Goal: Task Accomplishment & Management: Use online tool/utility

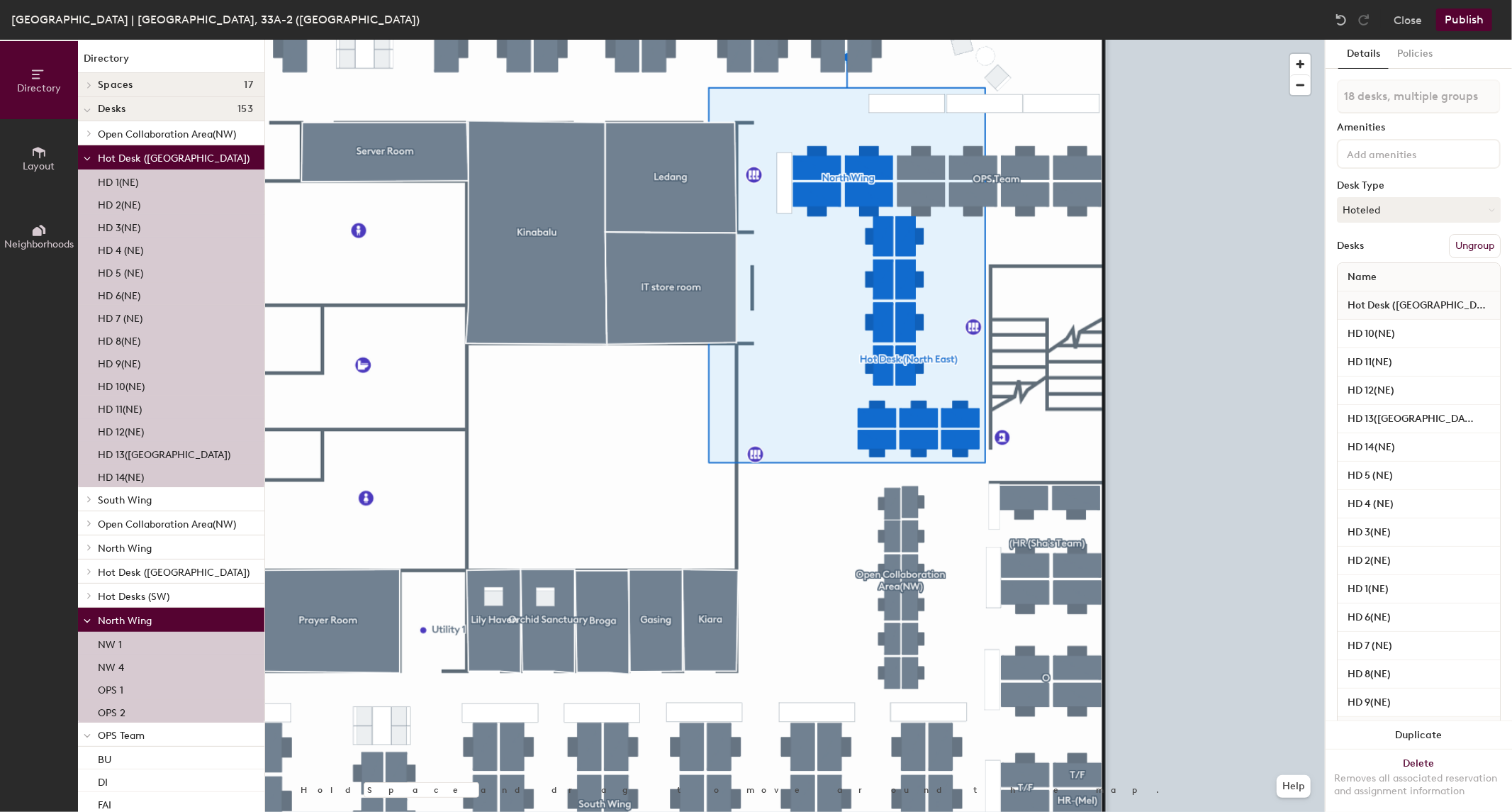
click at [1325, 360] on div "Details Policies 18 desks, multiple groups Amenities Desk Type Hoteled Desks Un…" at bounding box center [1418, 426] width 186 height 772
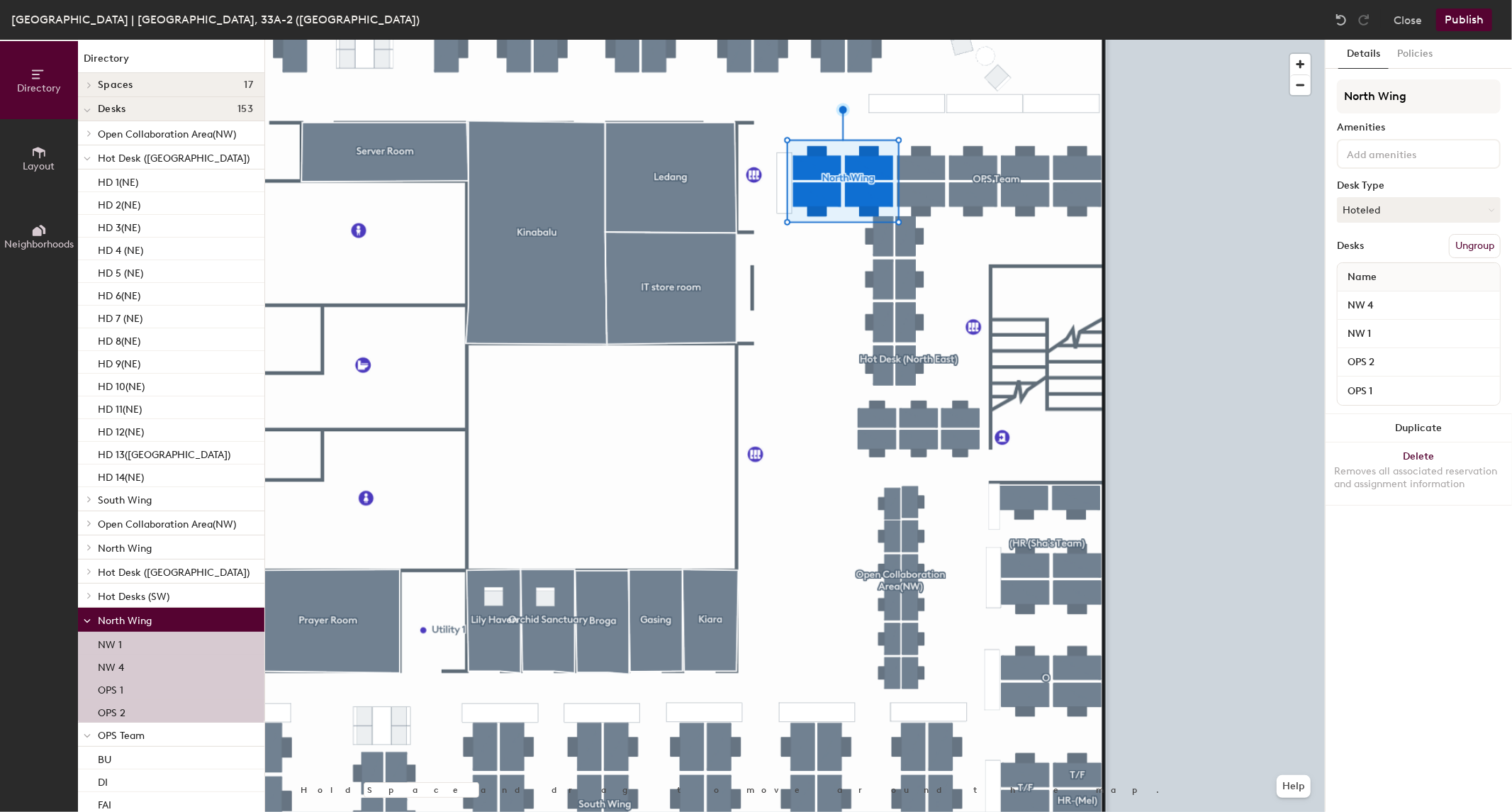
click at [1469, 246] on button "Ungroup" at bounding box center [1475, 246] width 52 height 24
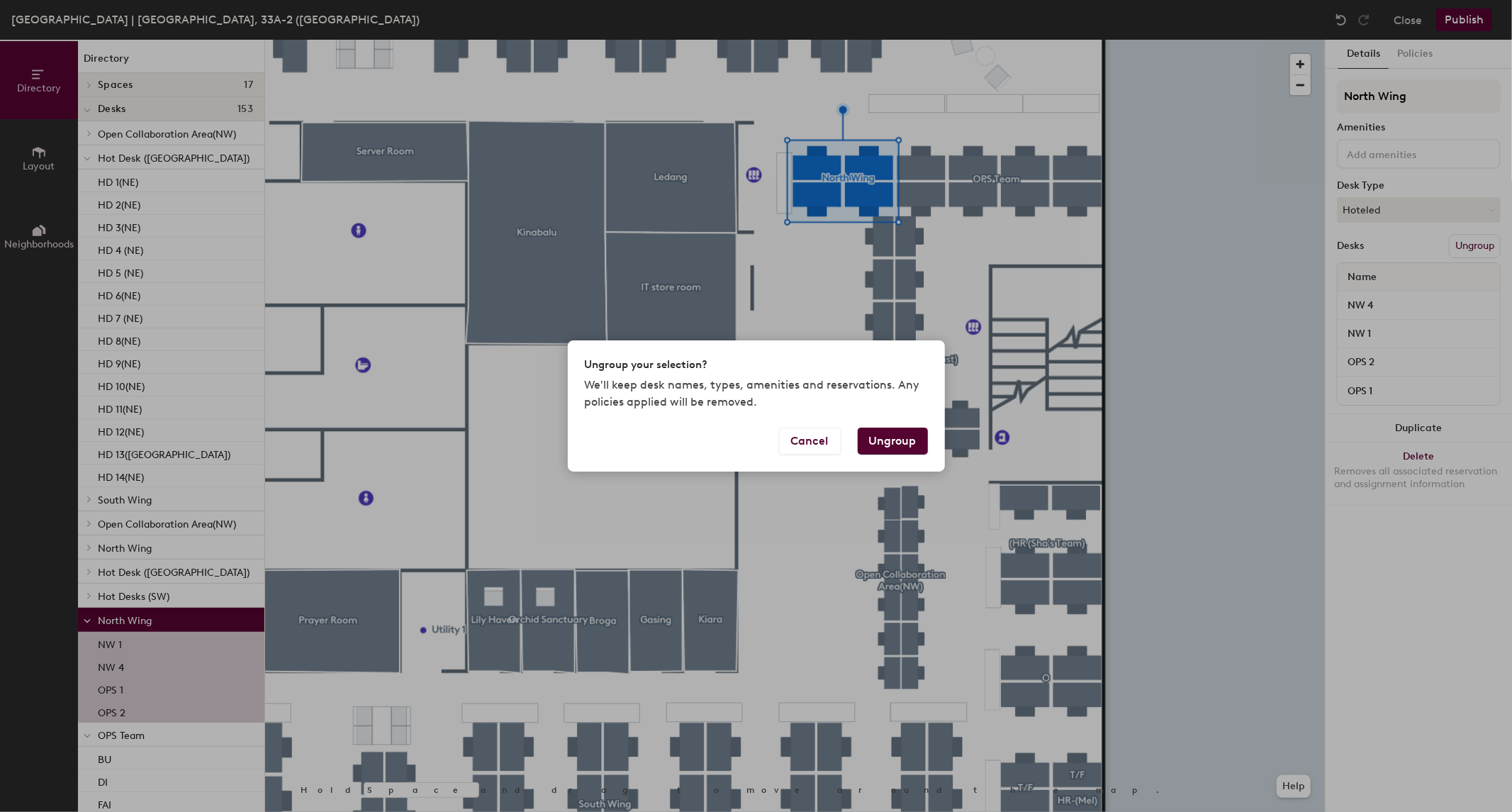
click at [886, 444] on button "Ungroup" at bounding box center [893, 441] width 70 height 27
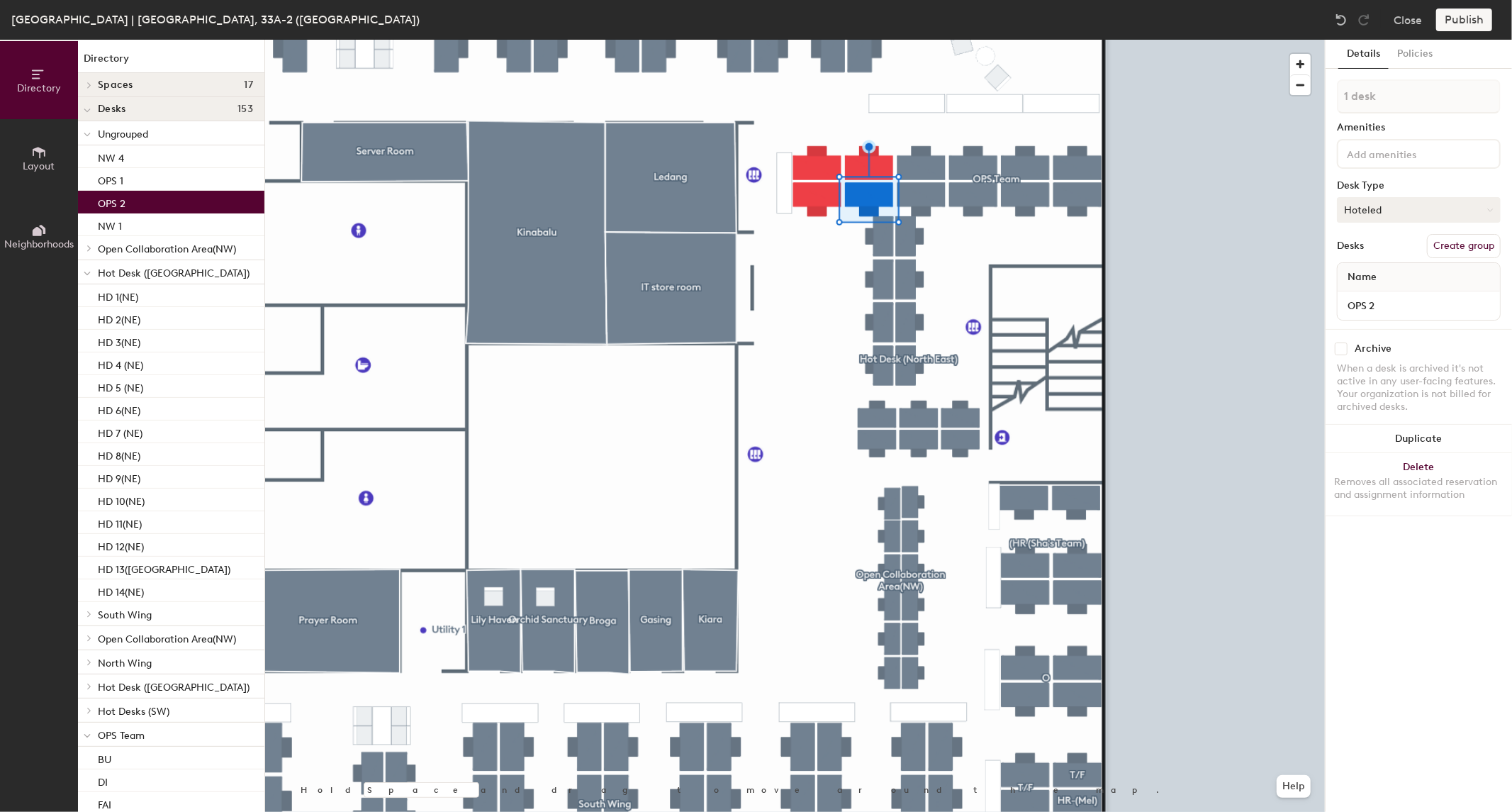
click at [1428, 215] on button "Hoteled" at bounding box center [1419, 209] width 164 height 26
click at [1349, 298] on div "Hoteled" at bounding box center [1408, 296] width 141 height 21
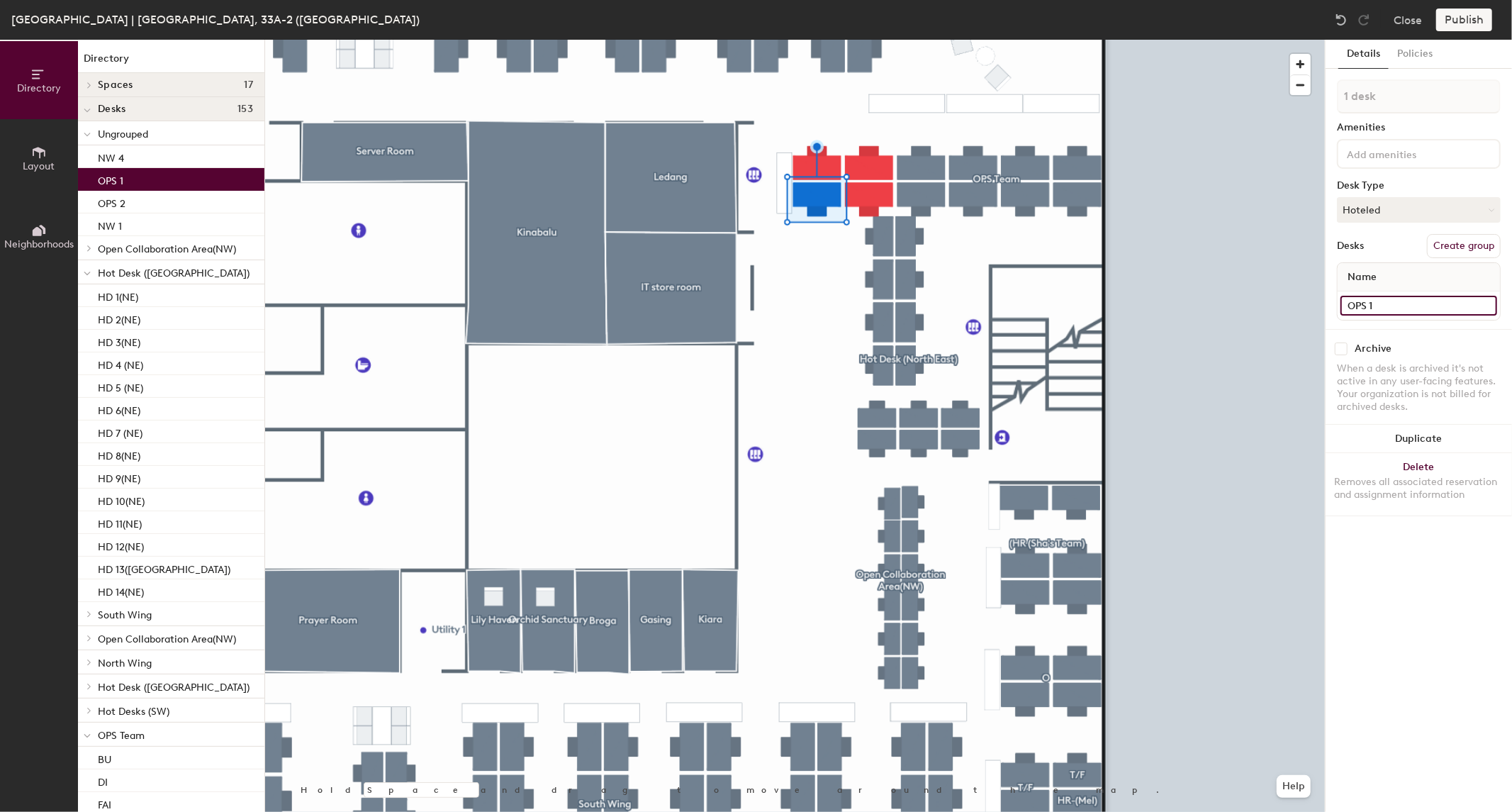
click at [1405, 298] on input "OPS 1" at bounding box center [1419, 305] width 157 height 20
click at [1392, 301] on input "OPS 1" at bounding box center [1419, 305] width 157 height 20
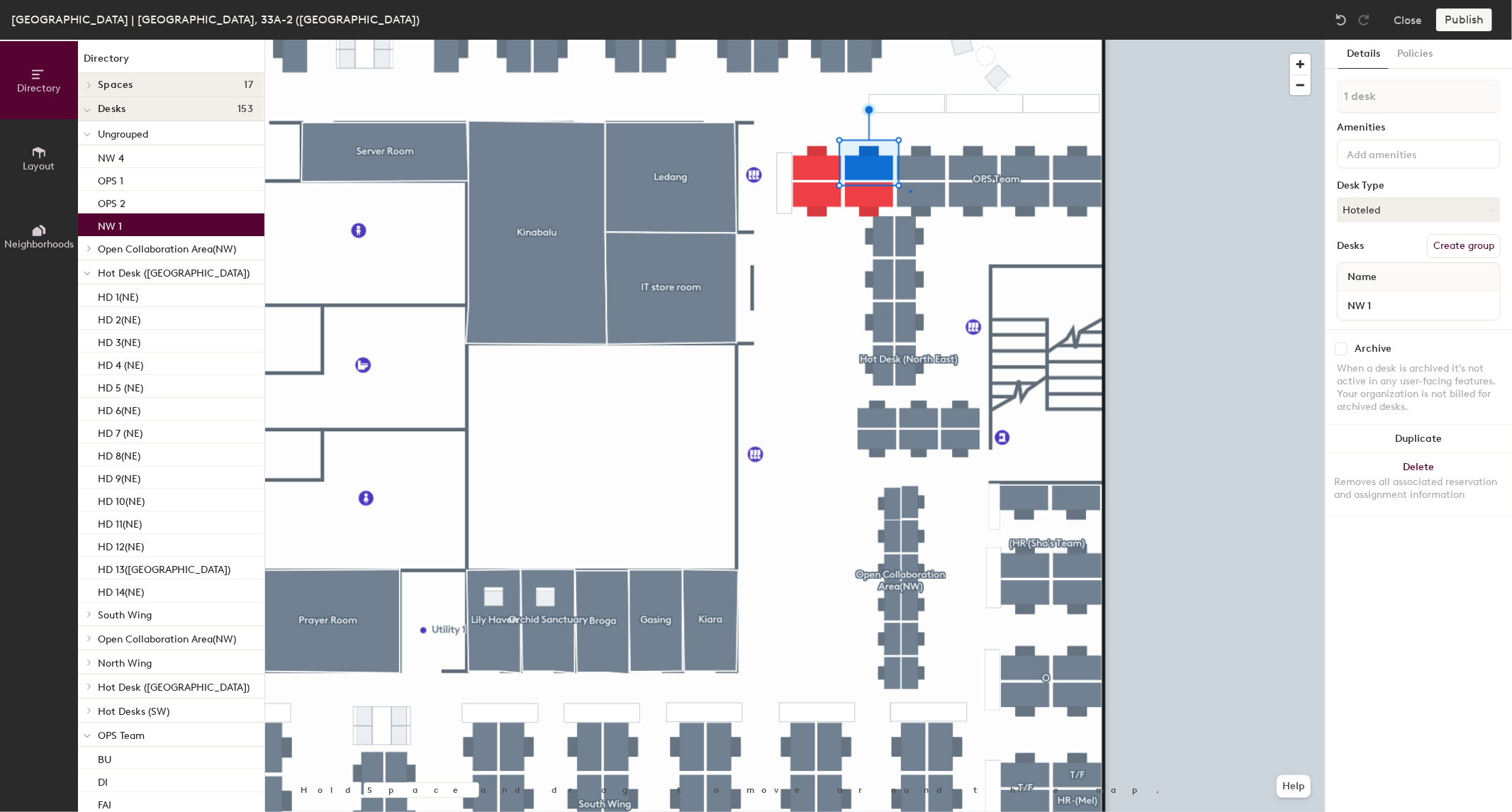
click at [910, 40] on div at bounding box center [795, 40] width 1060 height 0
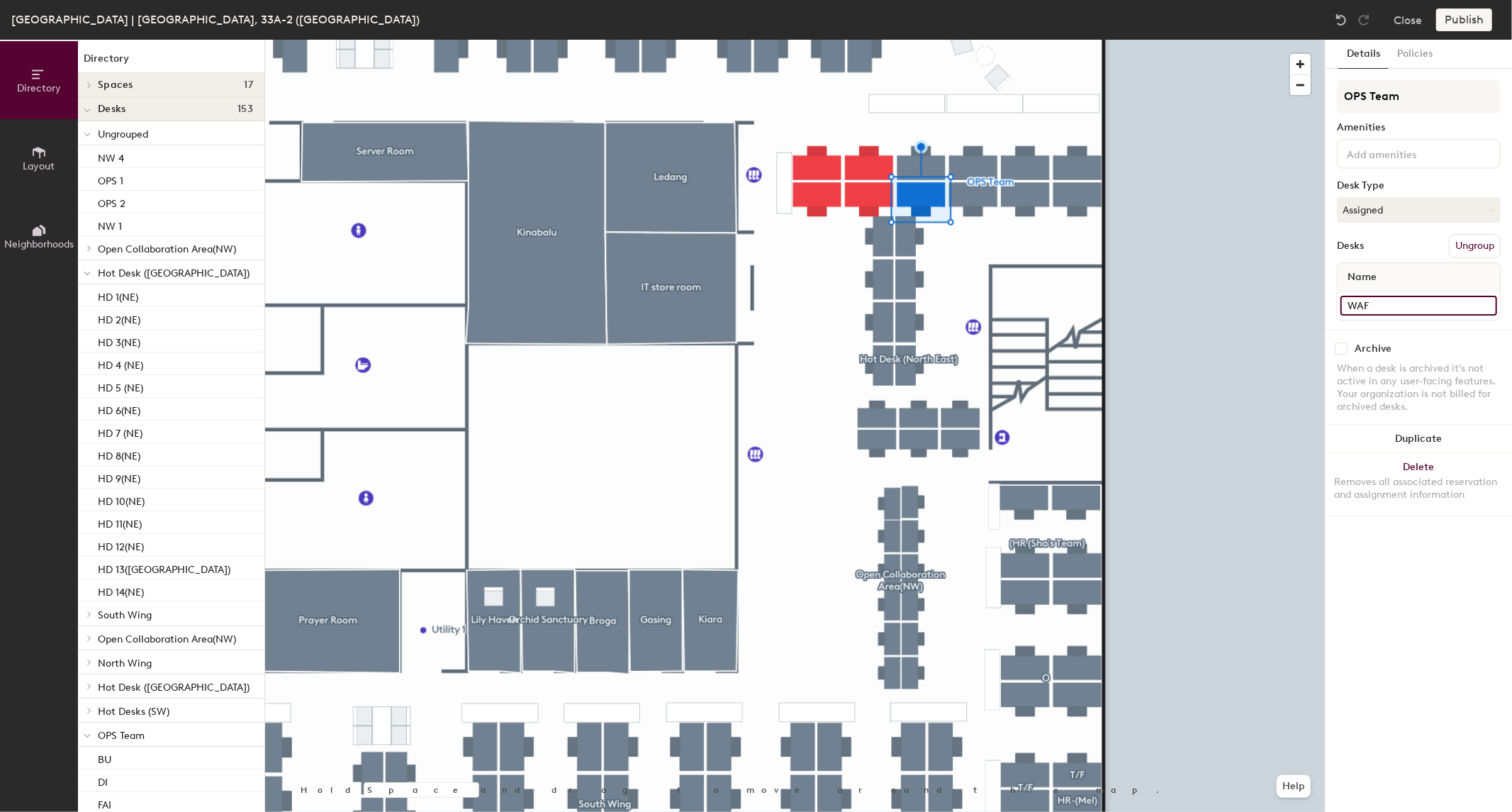
click at [1387, 301] on input "WAF" at bounding box center [1419, 305] width 157 height 20
type input "OPS 3"
click at [986, 40] on div at bounding box center [795, 40] width 1060 height 0
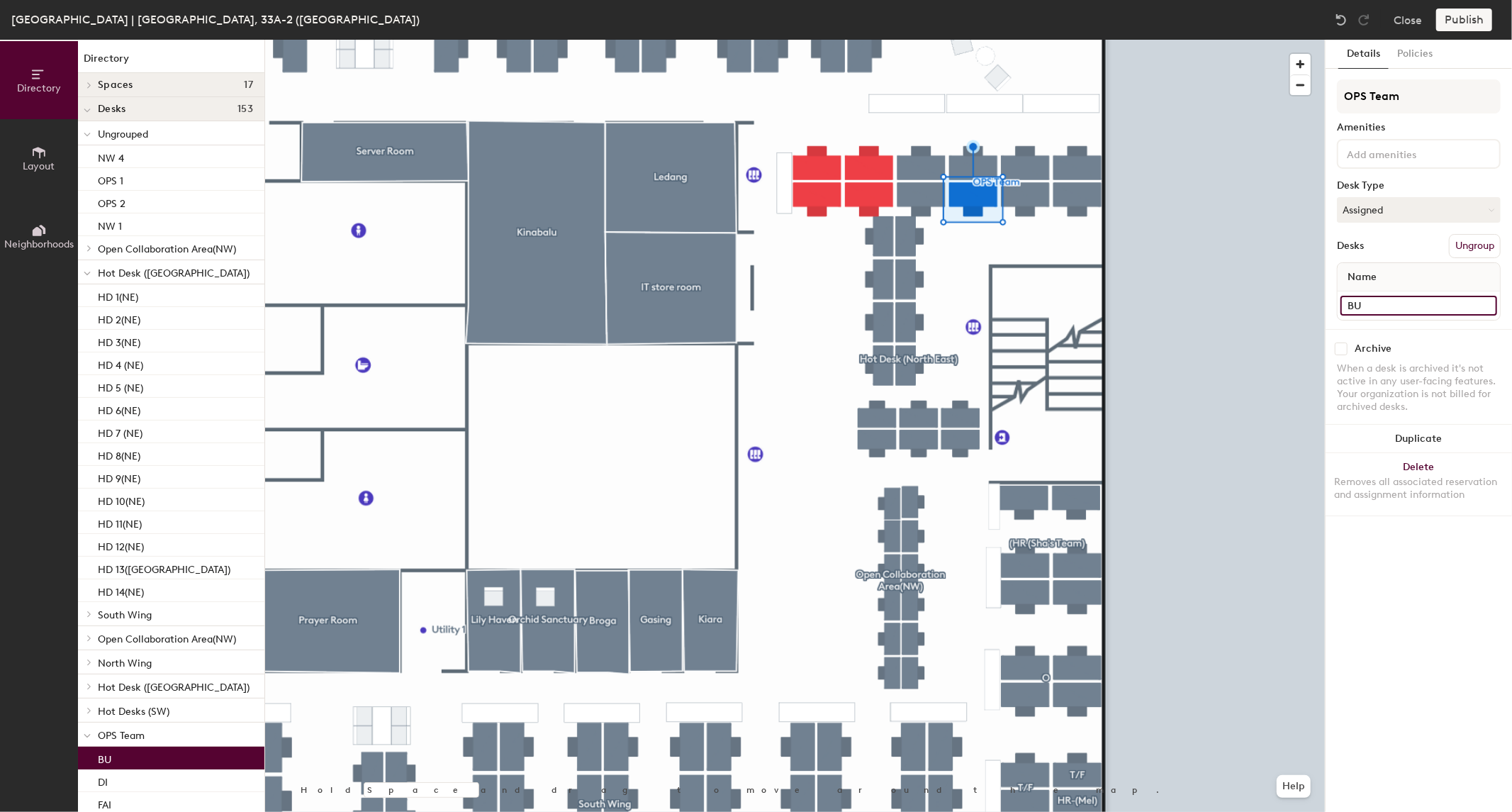
click at [1416, 300] on input "BU" at bounding box center [1419, 305] width 157 height 20
type input "OPS 4"
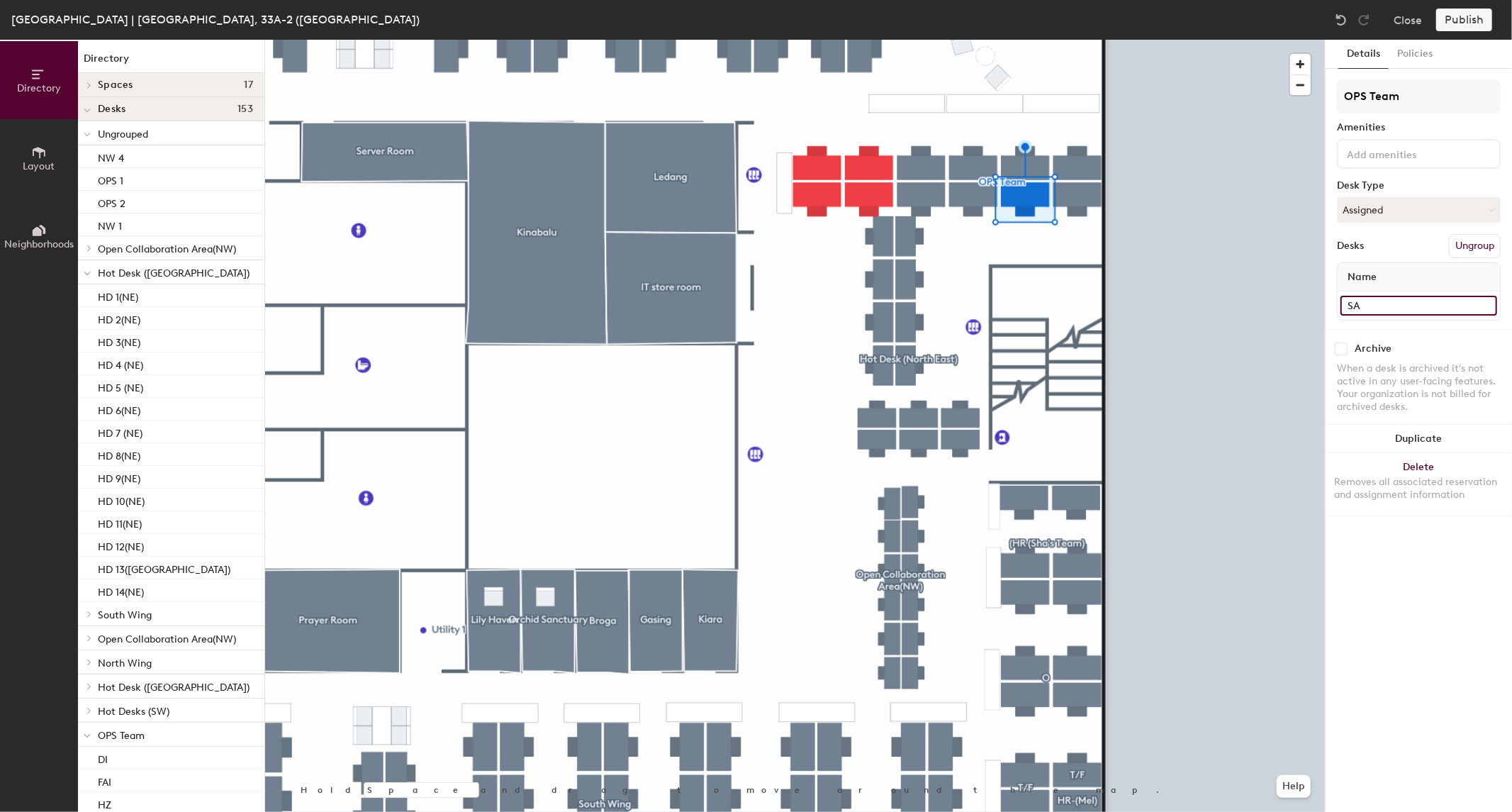
click at [1375, 309] on input "SA" at bounding box center [1419, 305] width 157 height 20
type input "OPS 5"
click at [1372, 301] on input "SK" at bounding box center [1419, 305] width 157 height 20
type input "OPS 6"
click at [1187, 40] on div at bounding box center [795, 40] width 1060 height 0
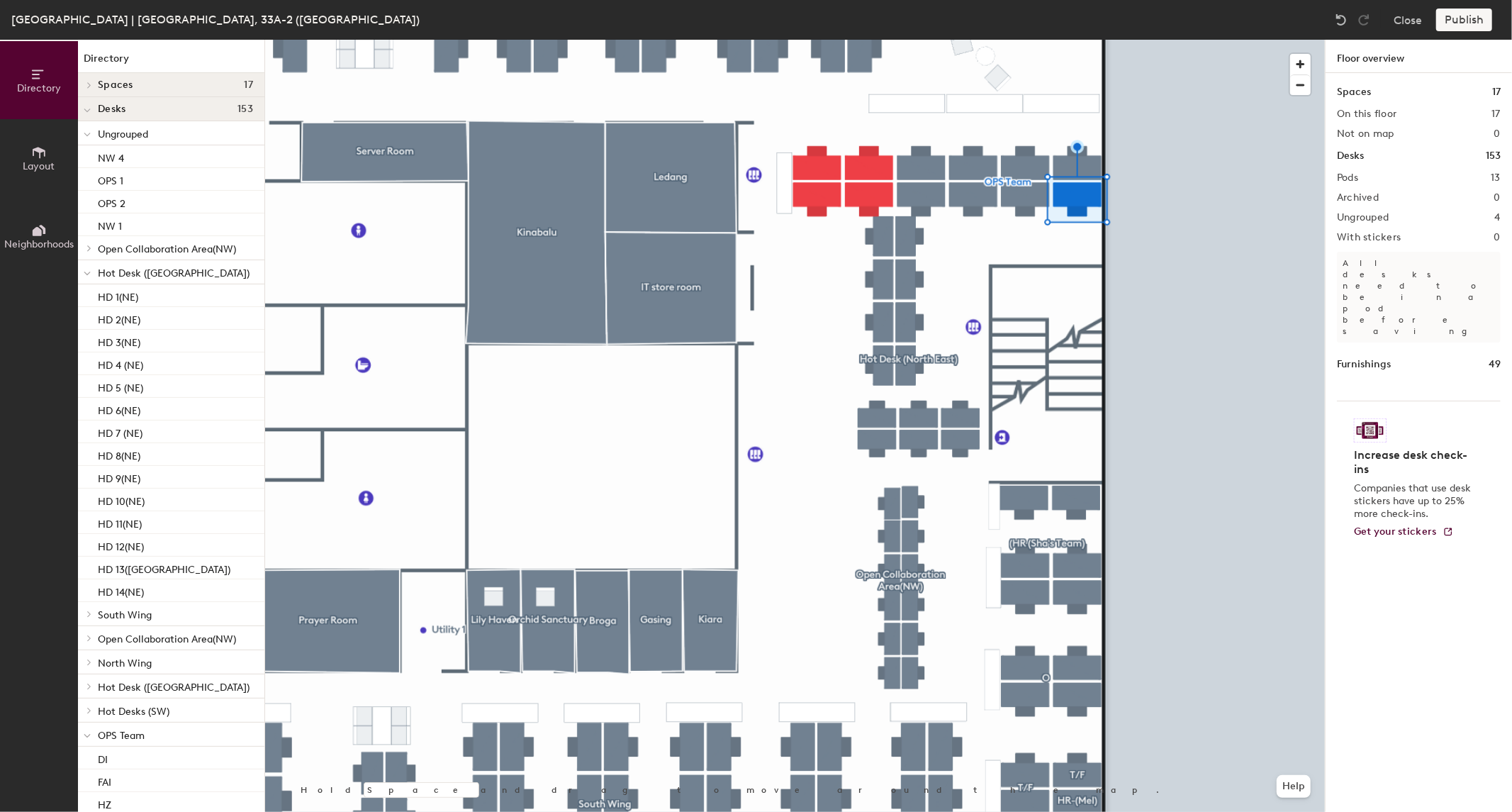
click at [1085, 40] on div at bounding box center [795, 40] width 1060 height 0
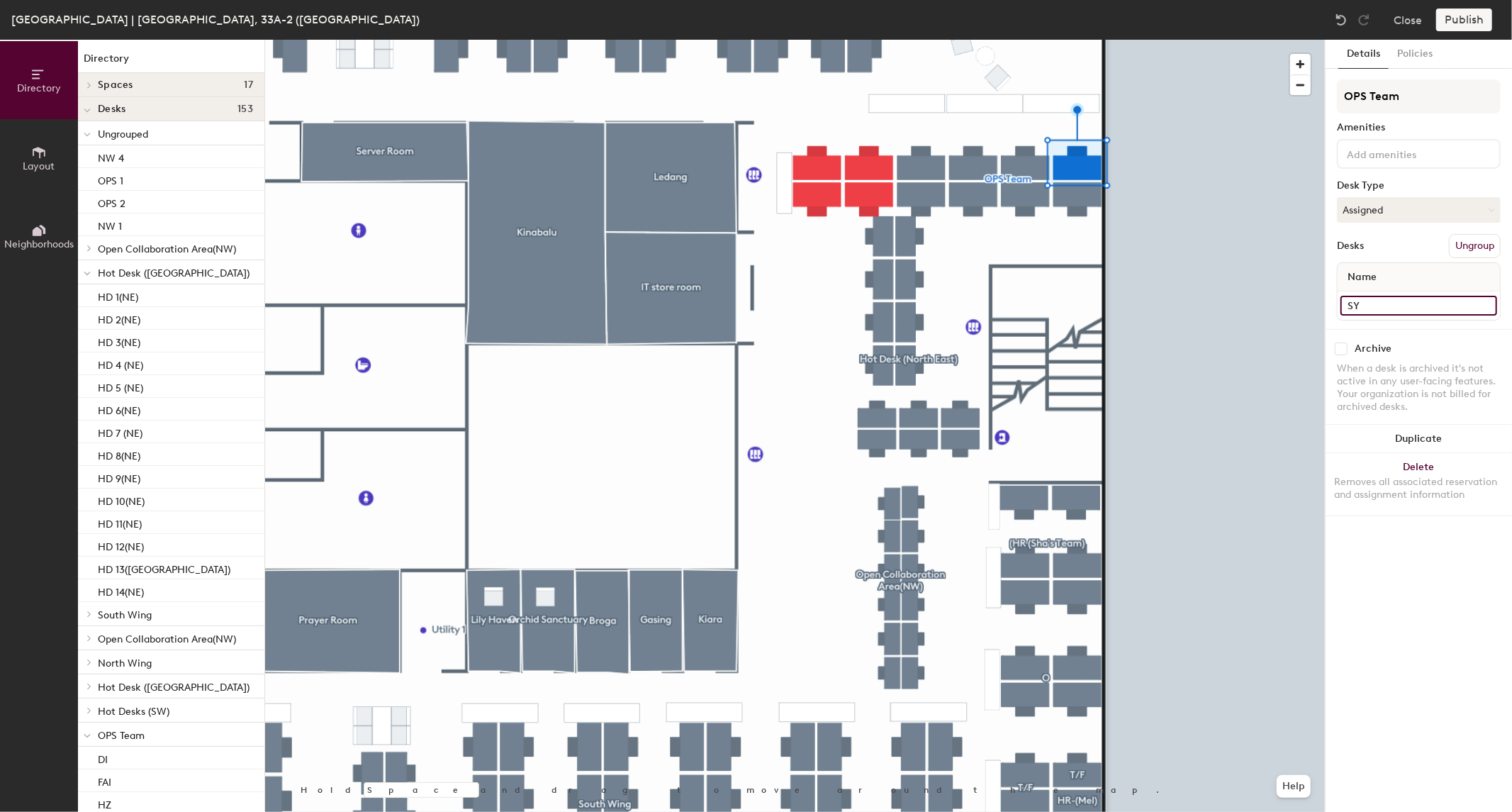
click at [1387, 307] on input "SY" at bounding box center [1419, 305] width 157 height 20
type input "OPS 7"
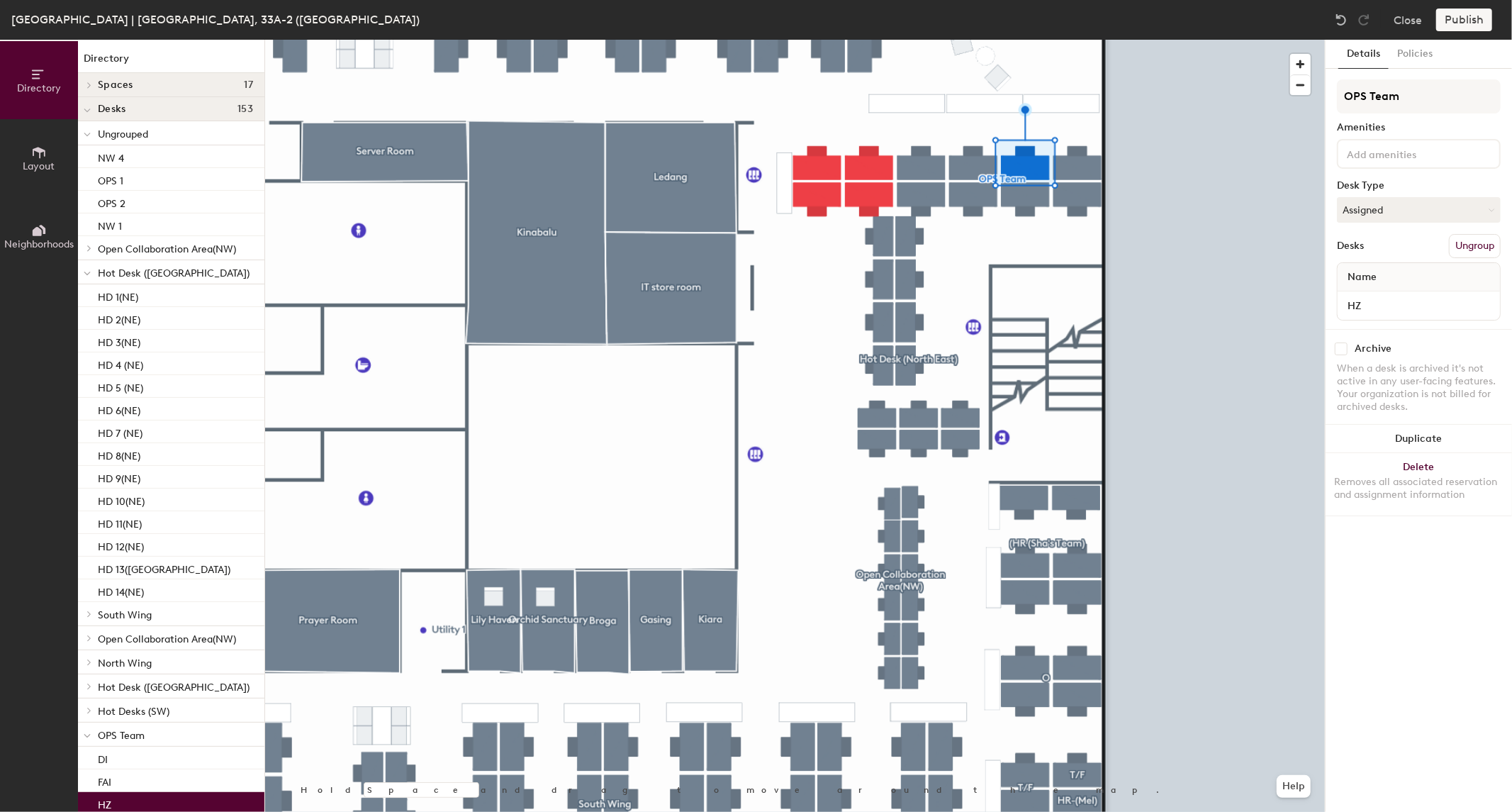
click at [1375, 291] on div "HZ" at bounding box center [1419, 305] width 162 height 28
click at [1380, 301] on input "HZ" at bounding box center [1419, 305] width 157 height 20
type input "OPS 8"
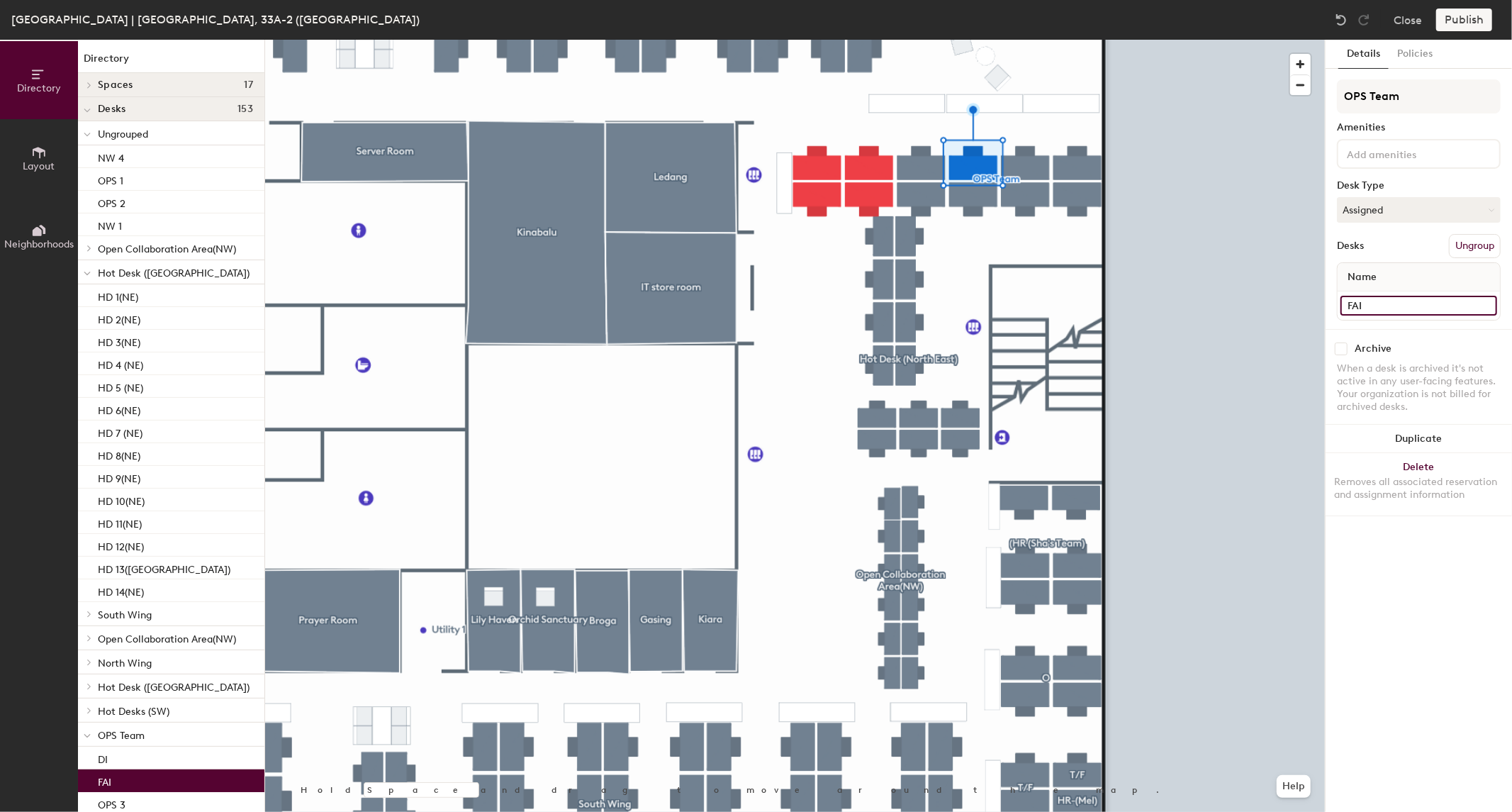
click at [1409, 296] on input "FAI" at bounding box center [1419, 305] width 157 height 20
type input "OPS 9"
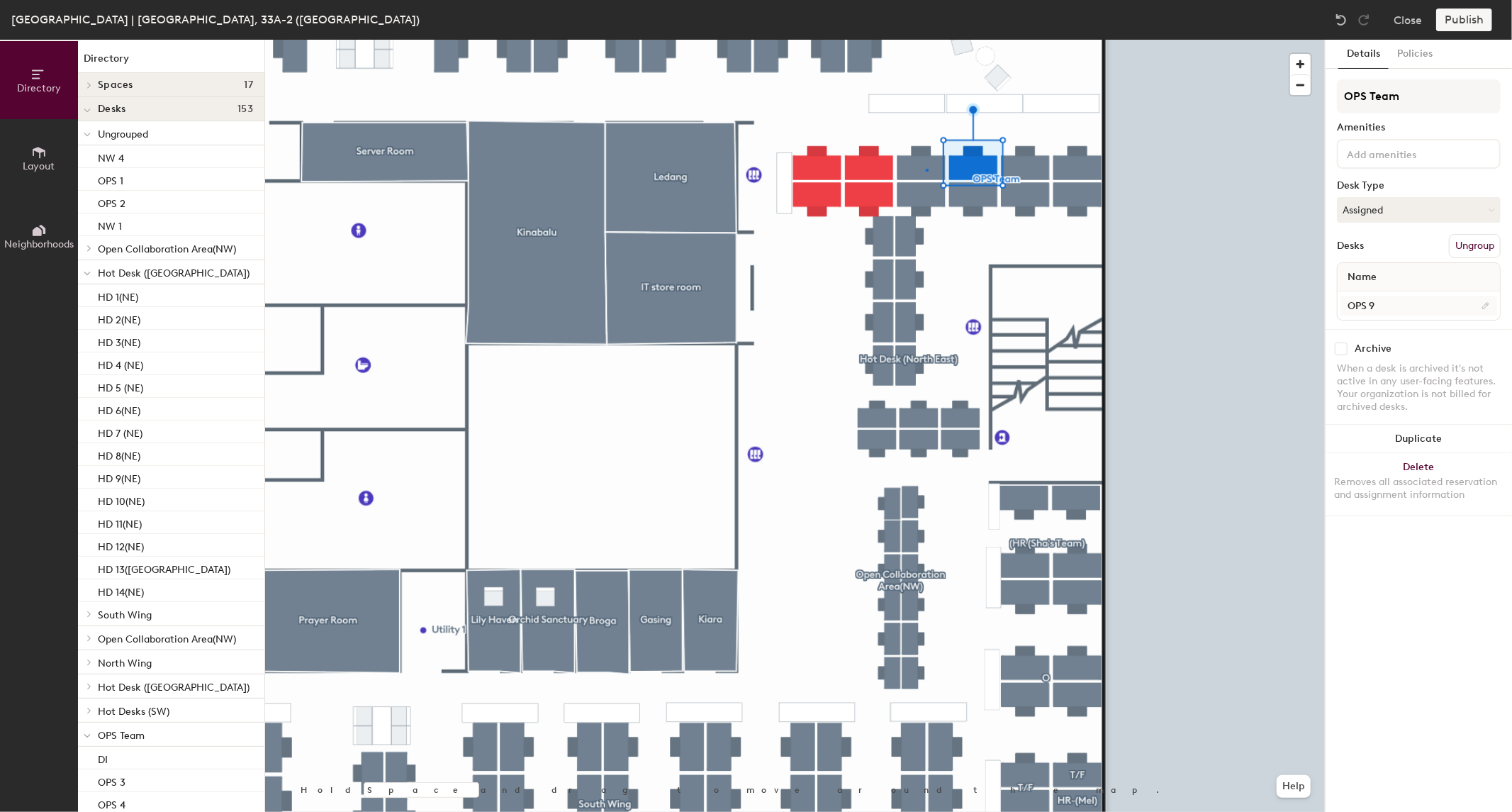
click at [926, 40] on div at bounding box center [795, 40] width 1060 height 0
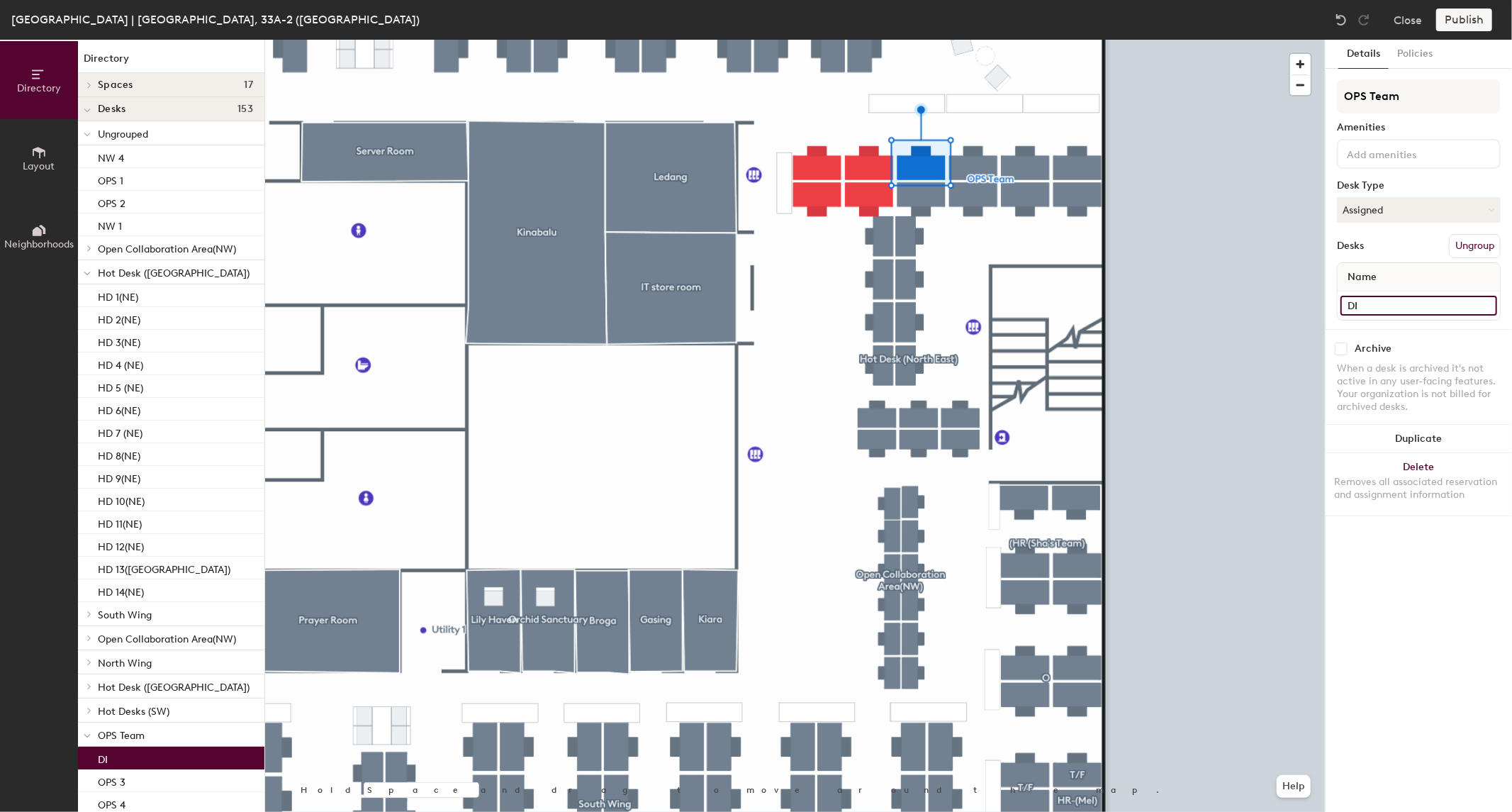
click at [1380, 303] on input "DI" at bounding box center [1419, 305] width 157 height 20
type input "OPS 10"
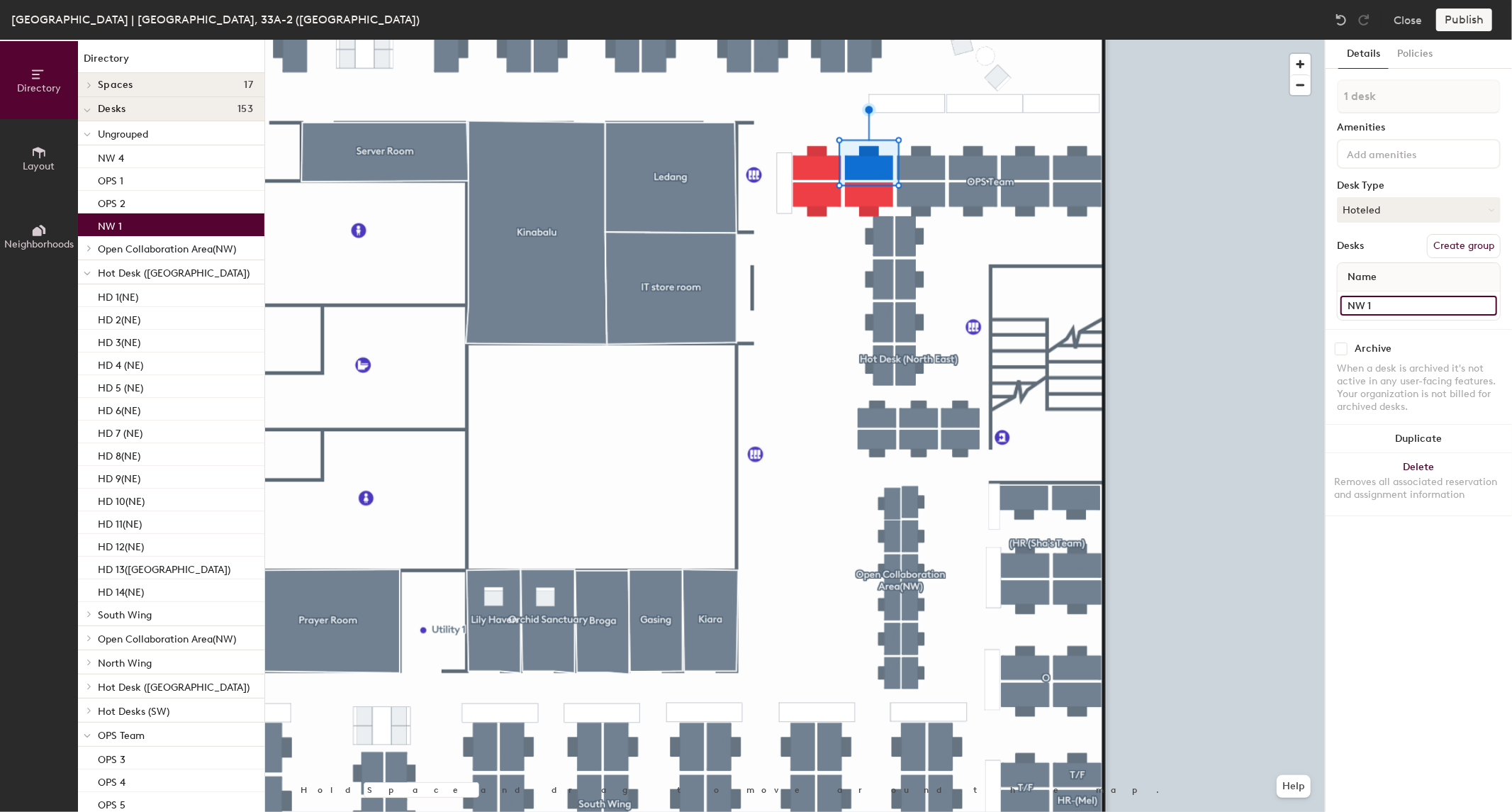
click at [1402, 298] on input "NW 1" at bounding box center [1419, 305] width 157 height 20
type input "OPS 11"
click at [809, 40] on div at bounding box center [795, 40] width 1060 height 0
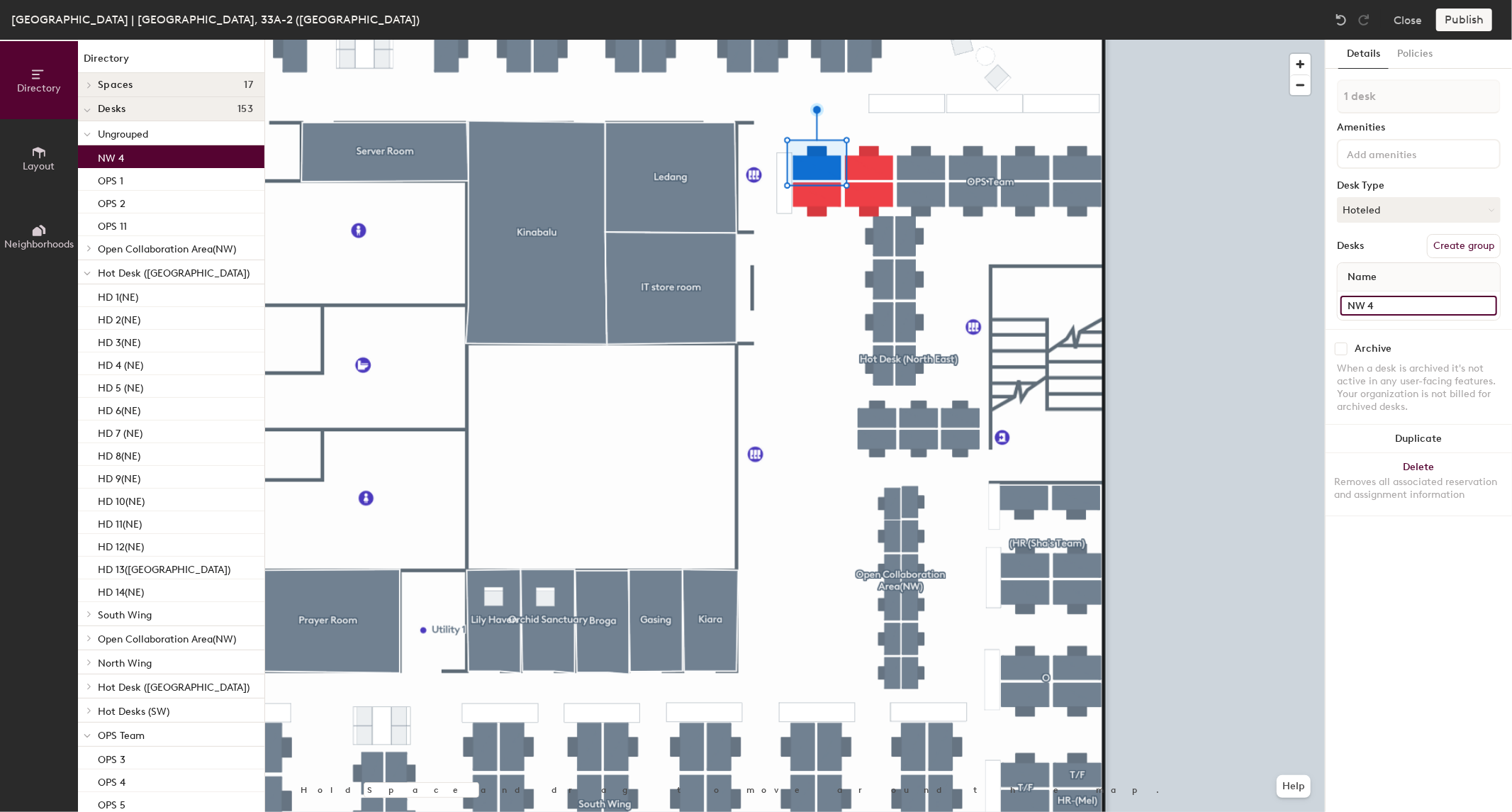
click at [1420, 296] on input "NW 4" at bounding box center [1419, 305] width 157 height 20
type input "OPS 12"
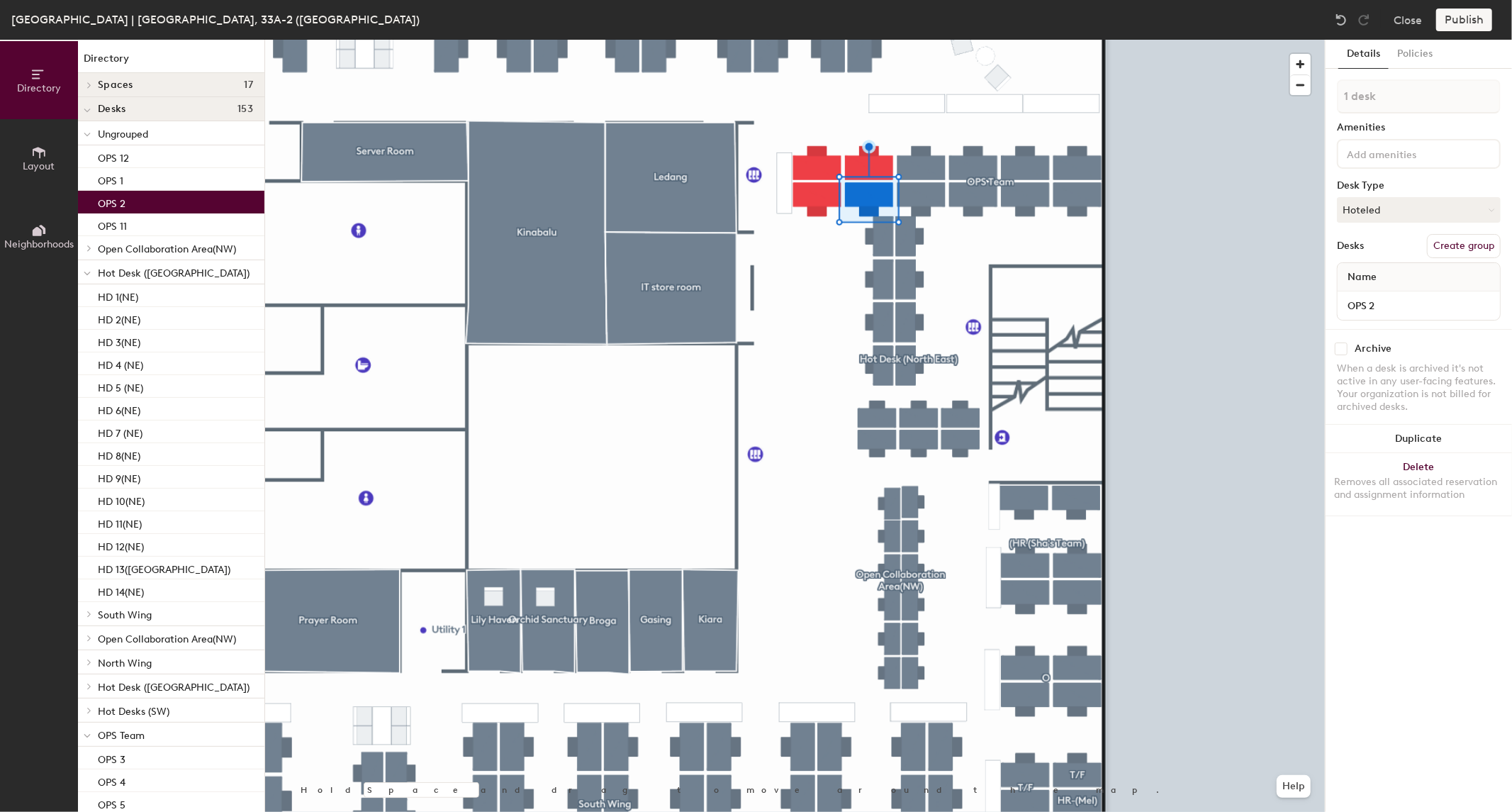
click at [1468, 244] on button "Create group" at bounding box center [1463, 246] width 74 height 24
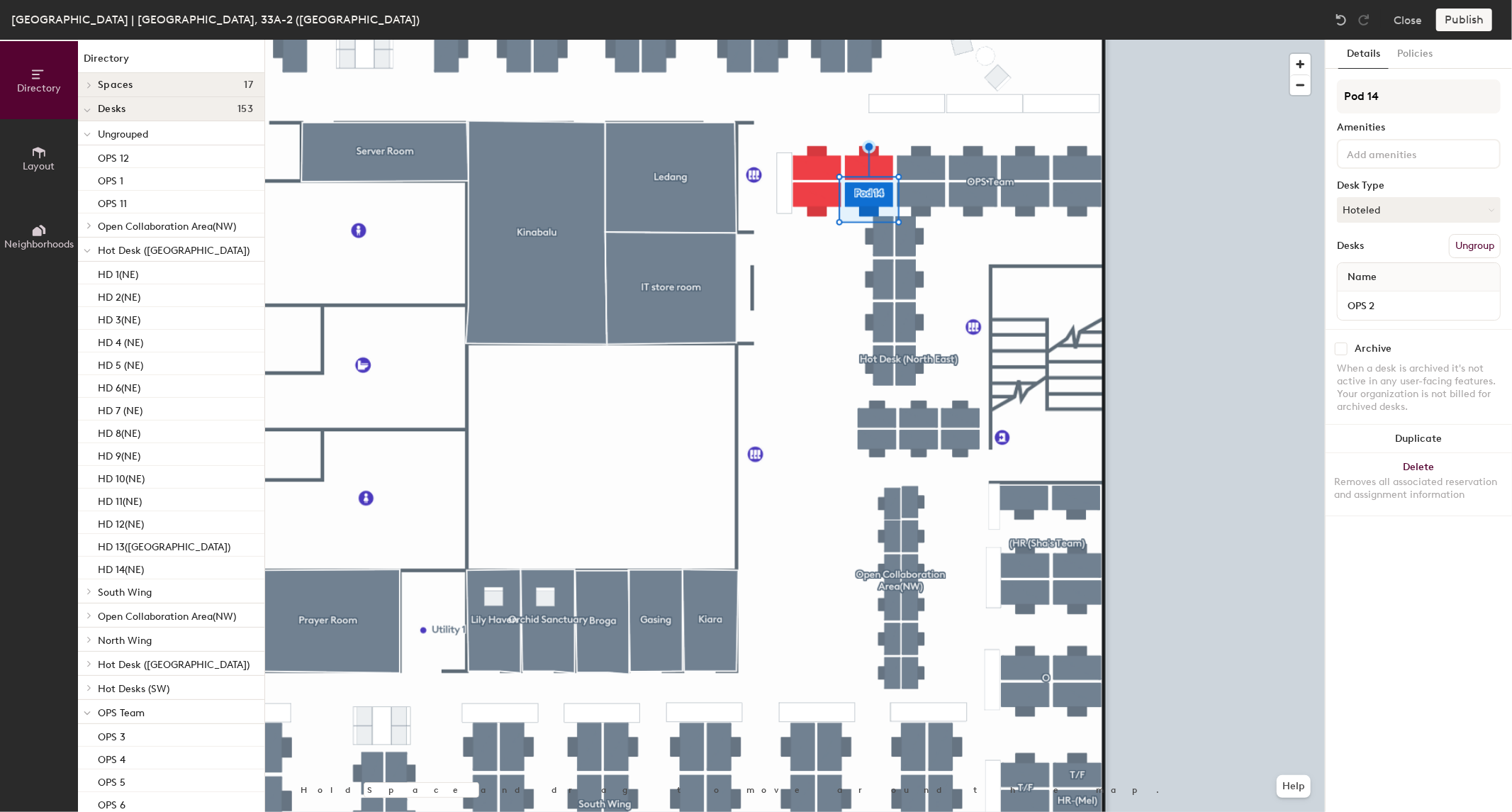
click at [1214, 96] on div "Directory Layout Neighborhoods Directory Spaces 17 Broga Datuk DB Room Escapism…" at bounding box center [756, 426] width 1512 height 772
click at [1472, 246] on button "Ungroup" at bounding box center [1475, 246] width 52 height 24
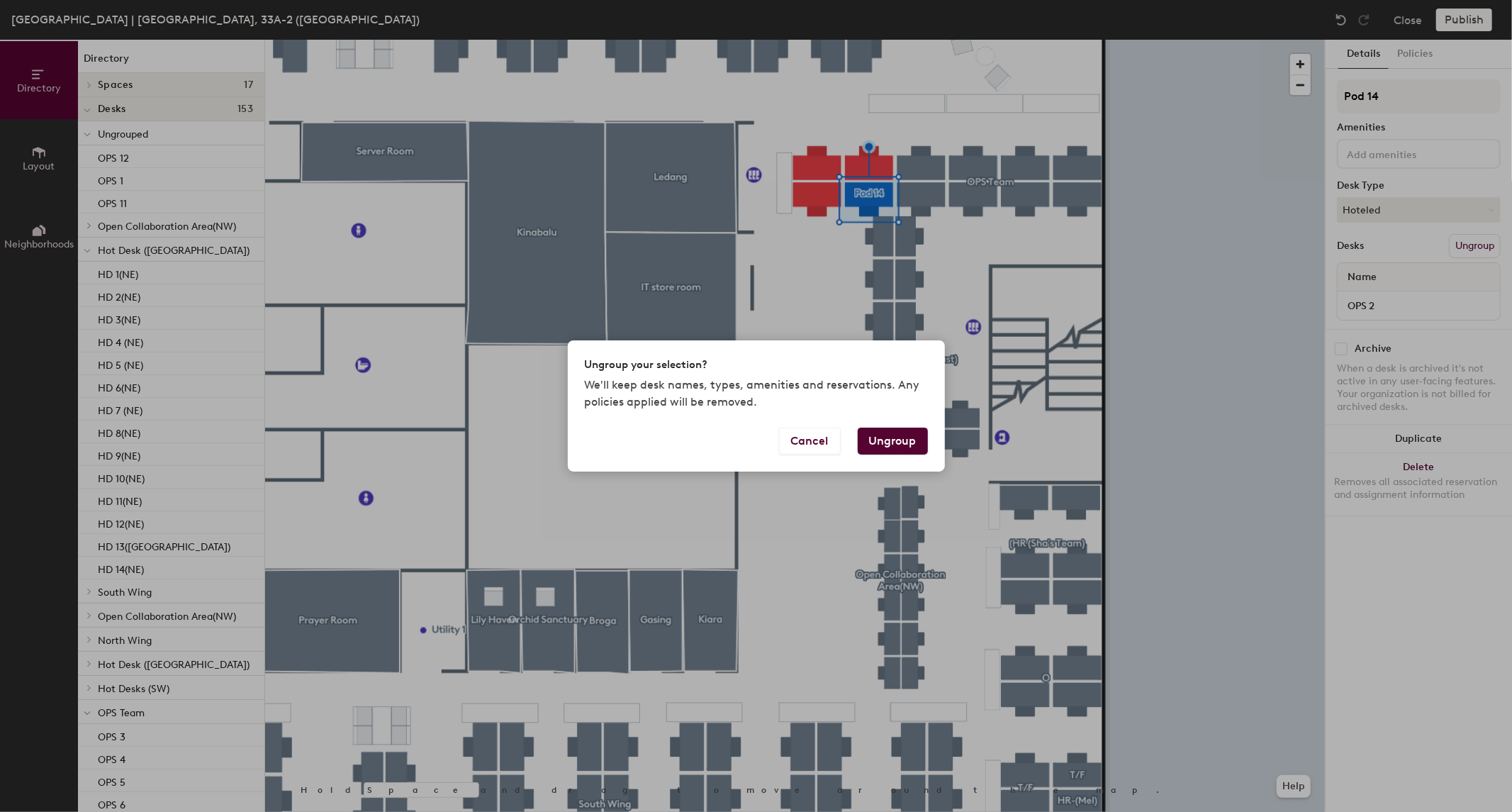
click at [889, 442] on button "Ungroup" at bounding box center [893, 441] width 70 height 27
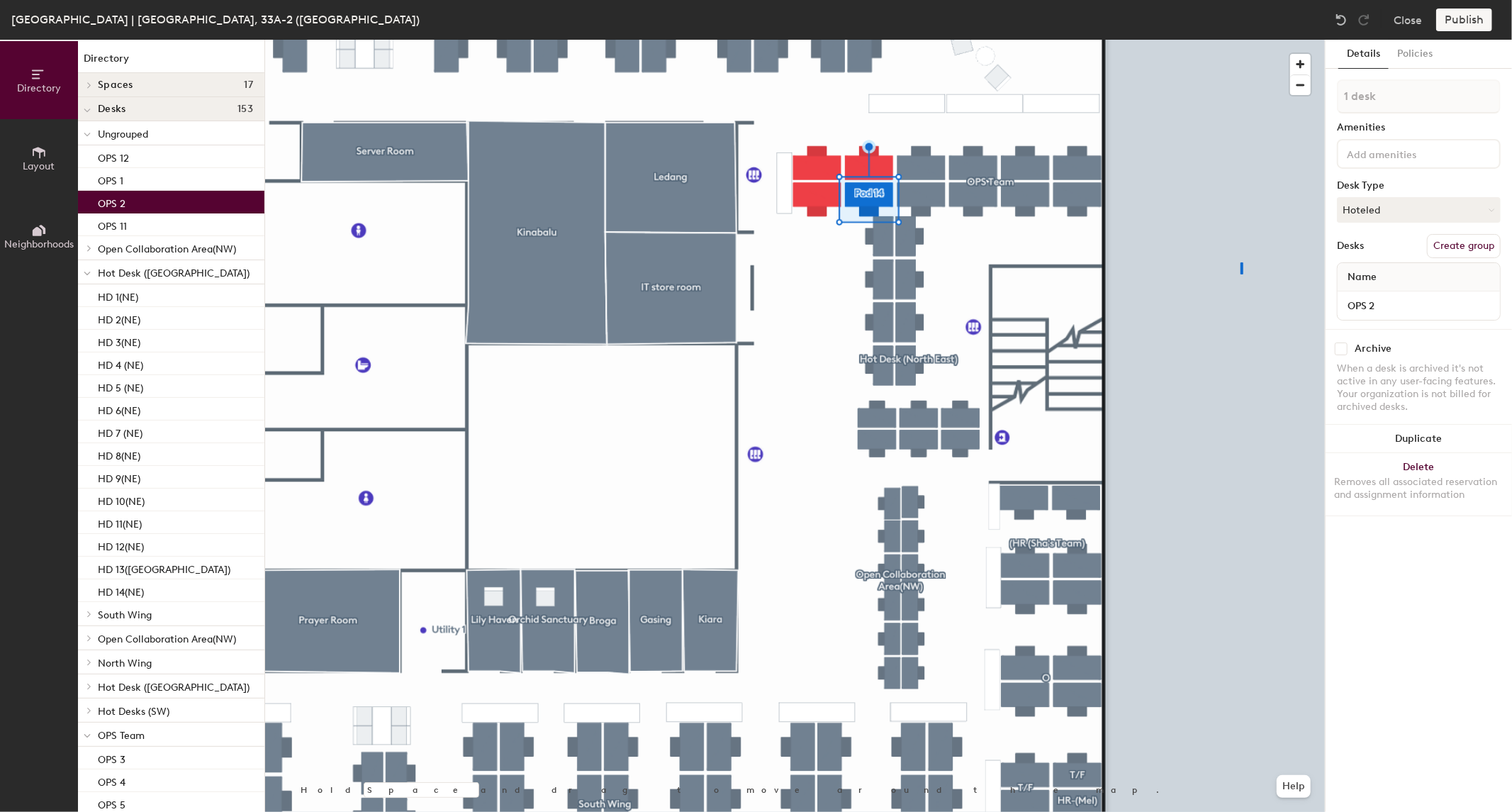
click at [1241, 40] on div at bounding box center [795, 40] width 1060 height 0
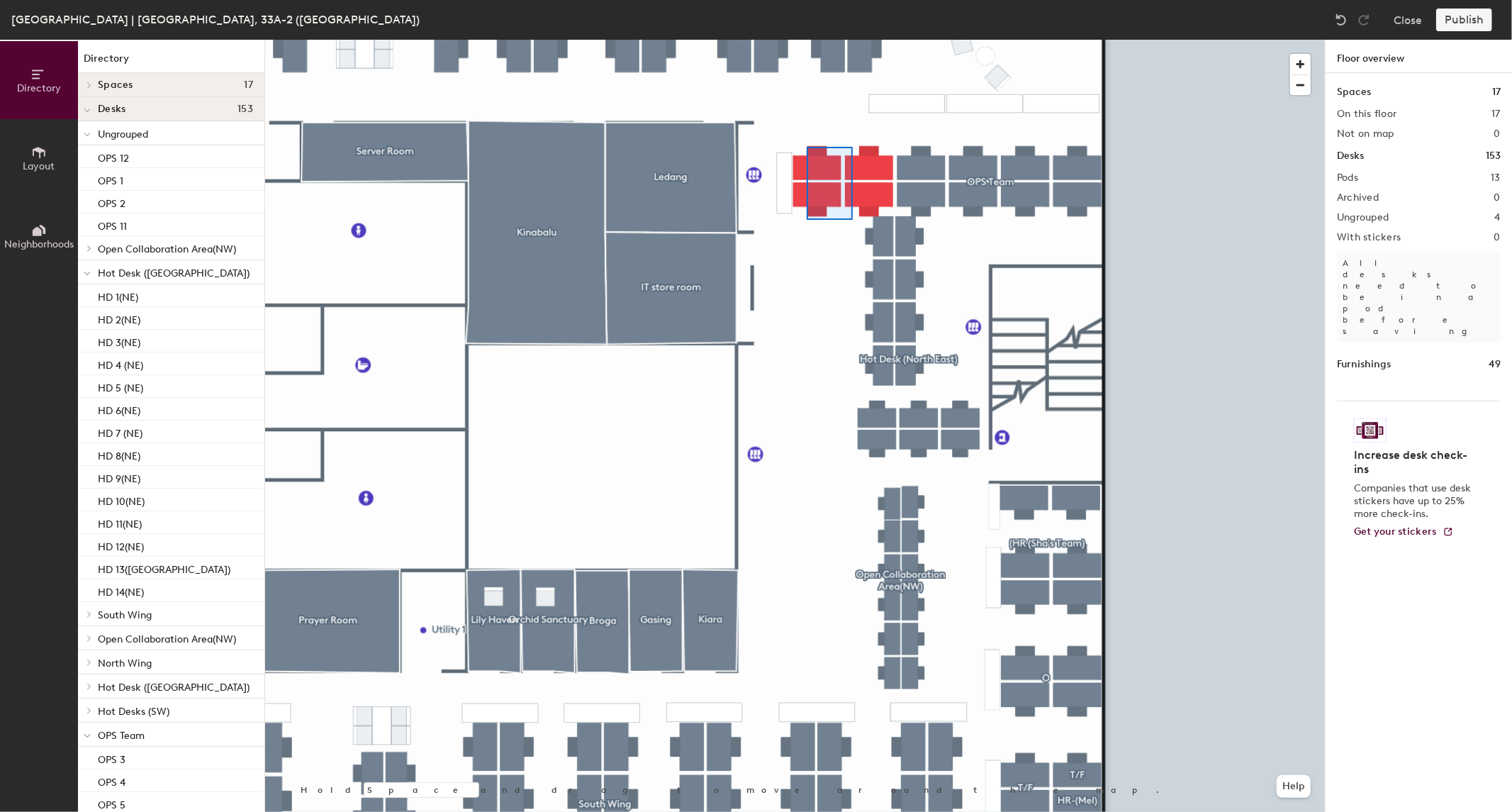
click at [806, 40] on div at bounding box center [795, 40] width 1060 height 0
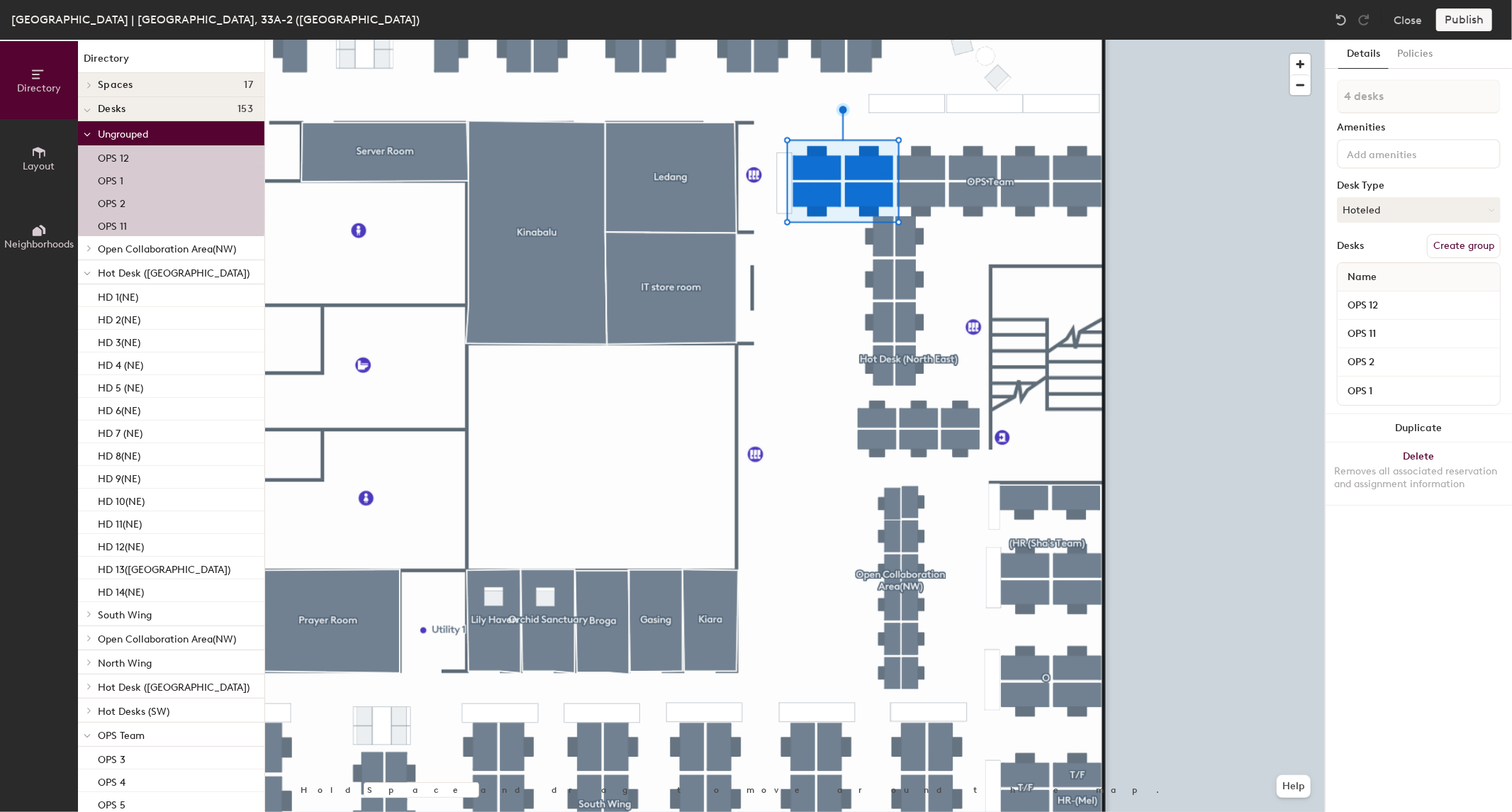
click at [1443, 237] on button "Create group" at bounding box center [1463, 246] width 74 height 24
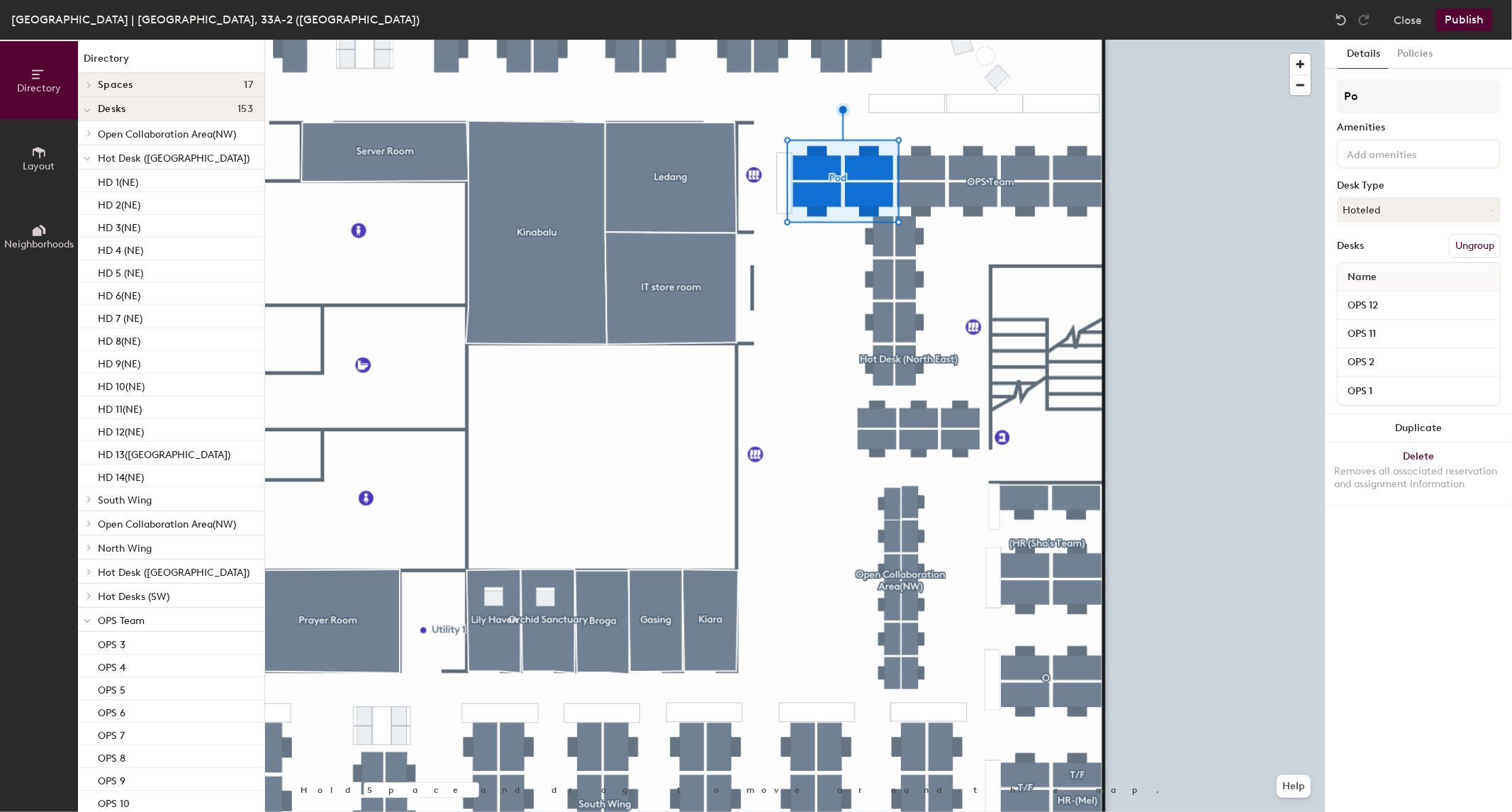
type input "P"
type input "Hot Desks"
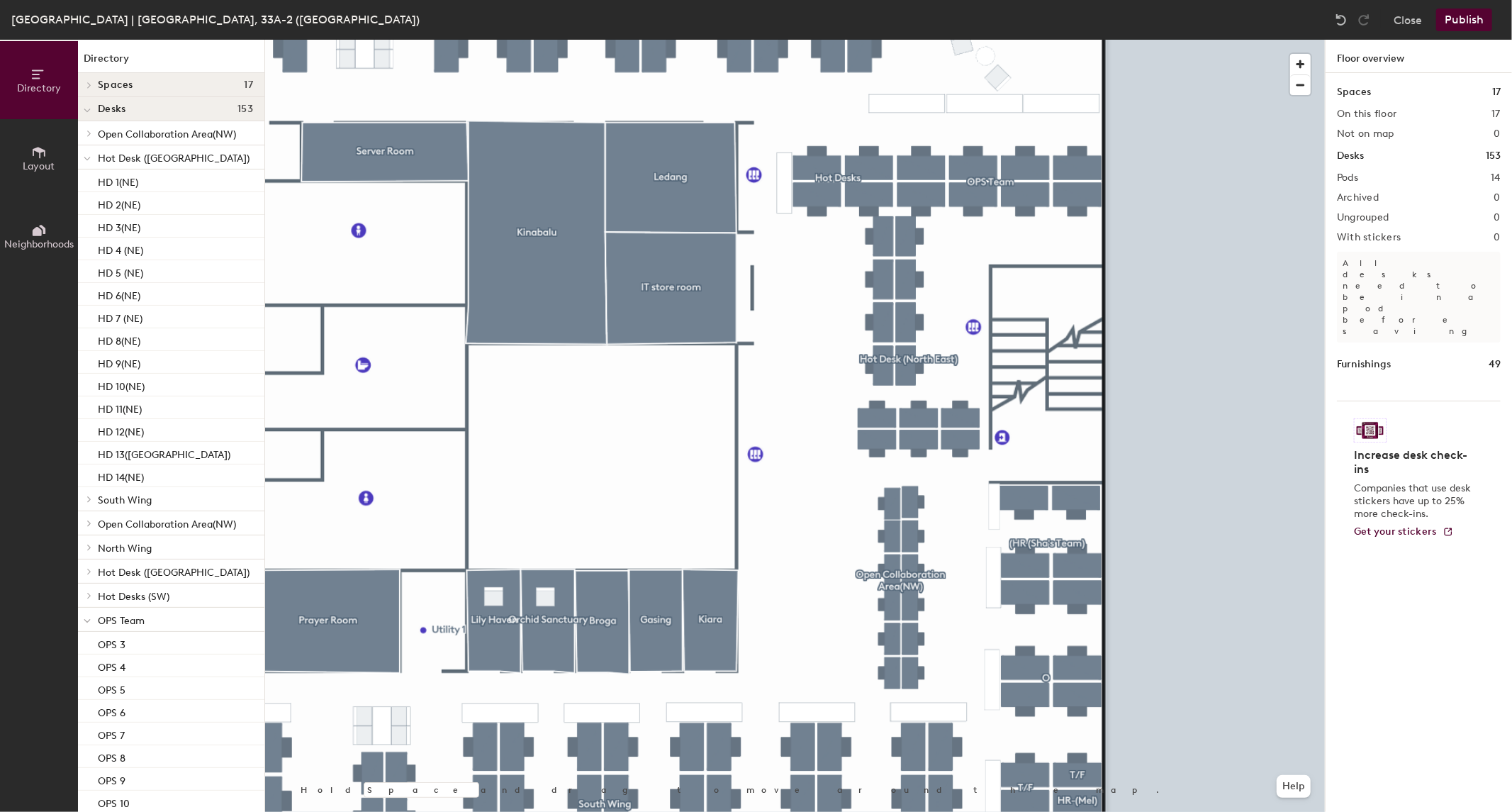
click at [1461, 18] on button "Publish" at bounding box center [1464, 20] width 56 height 22
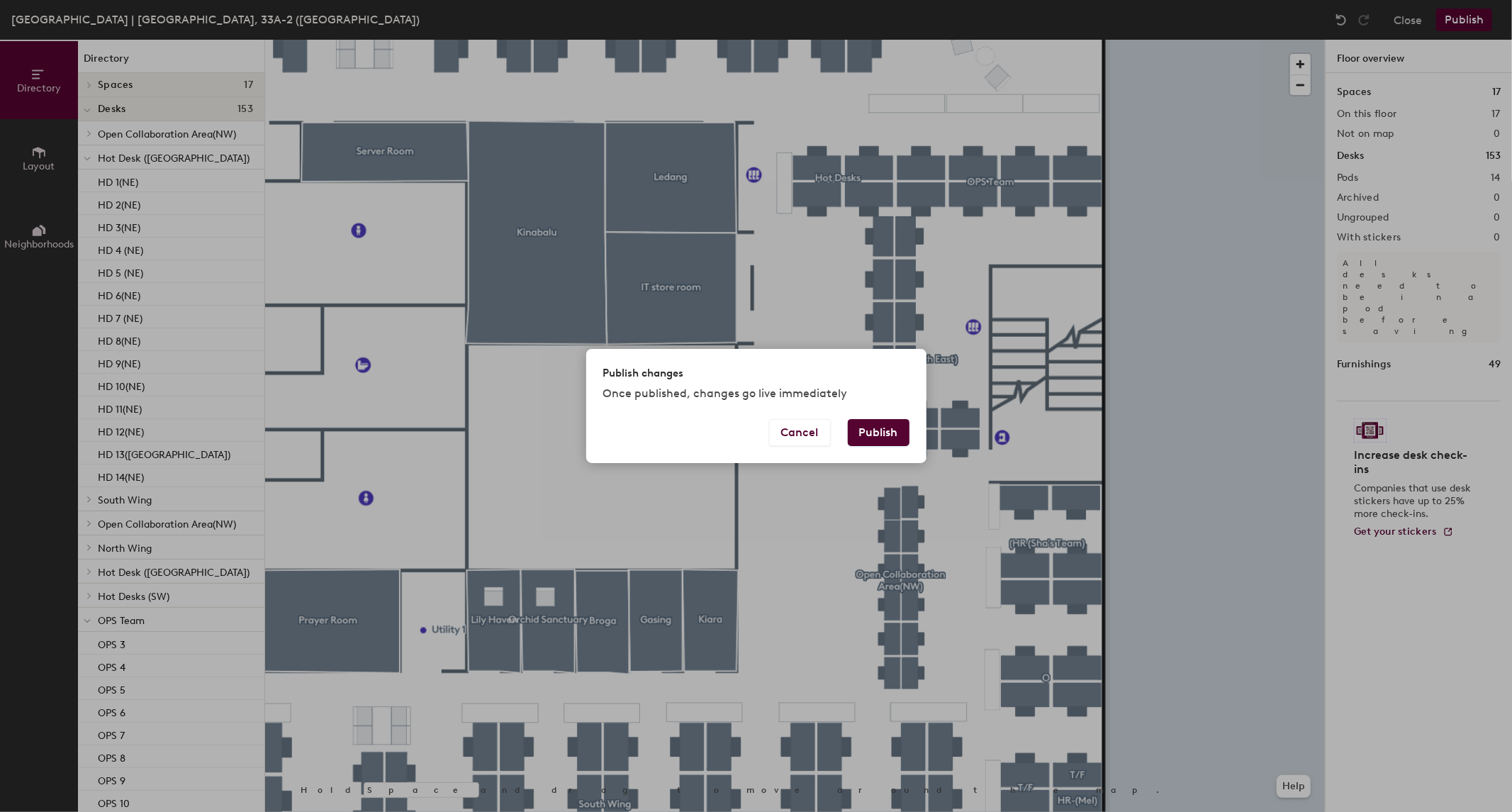
click at [888, 429] on button "Publish" at bounding box center [878, 433] width 61 height 27
